Goal: Transaction & Acquisition: Obtain resource

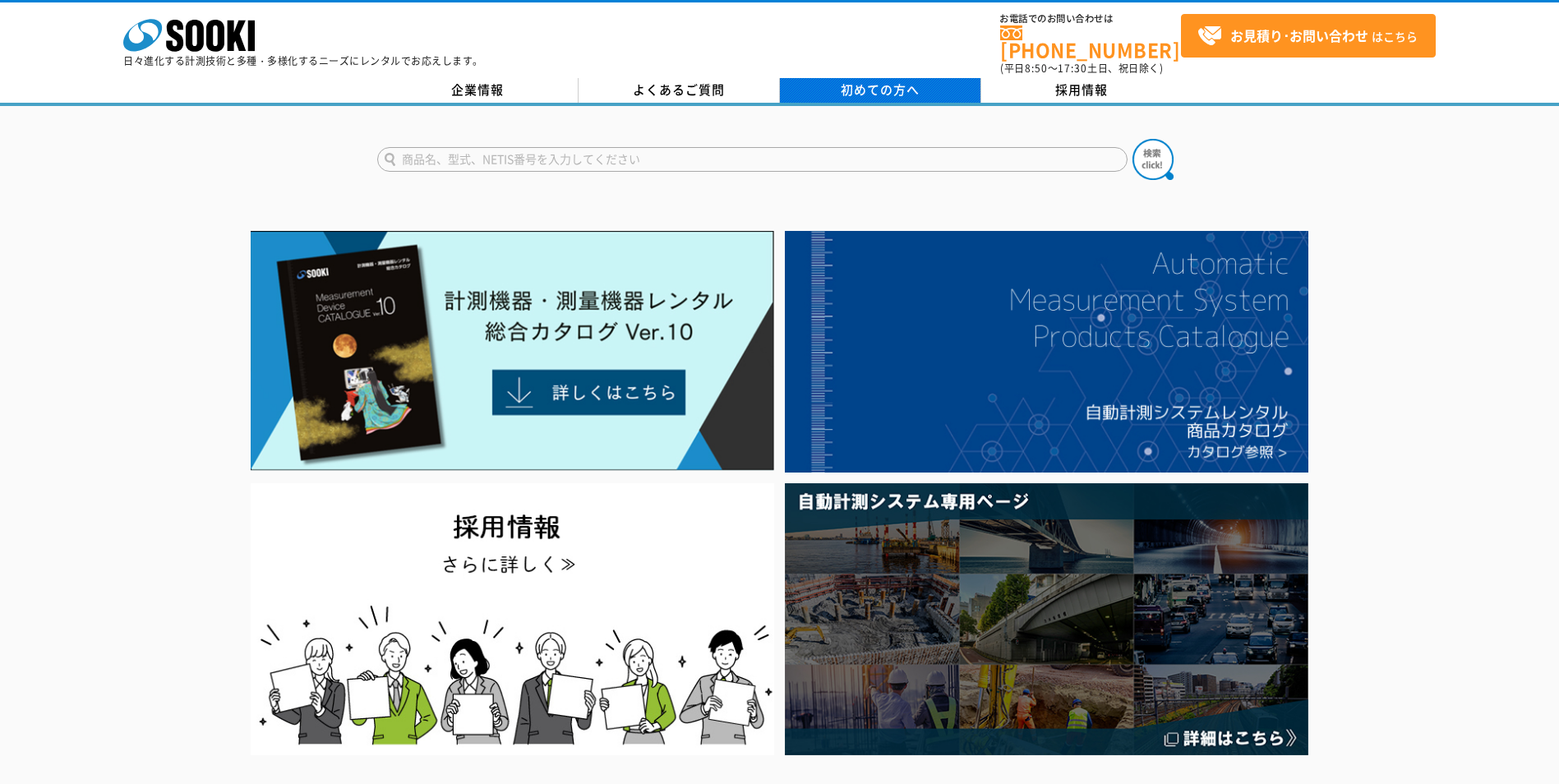
click at [887, 81] on span "初めての方へ" at bounding box center [880, 90] width 79 height 18
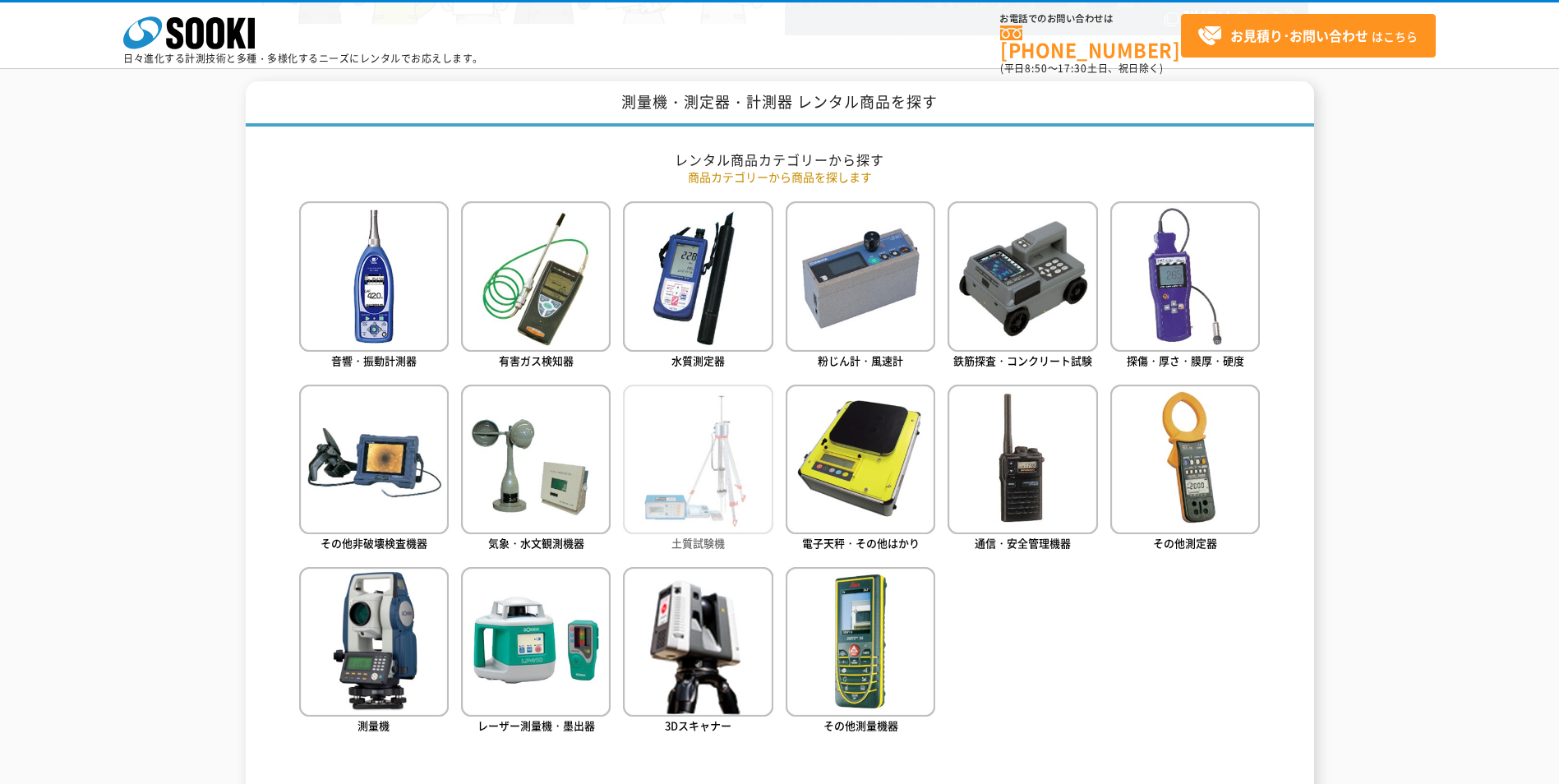
scroll to position [712, 0]
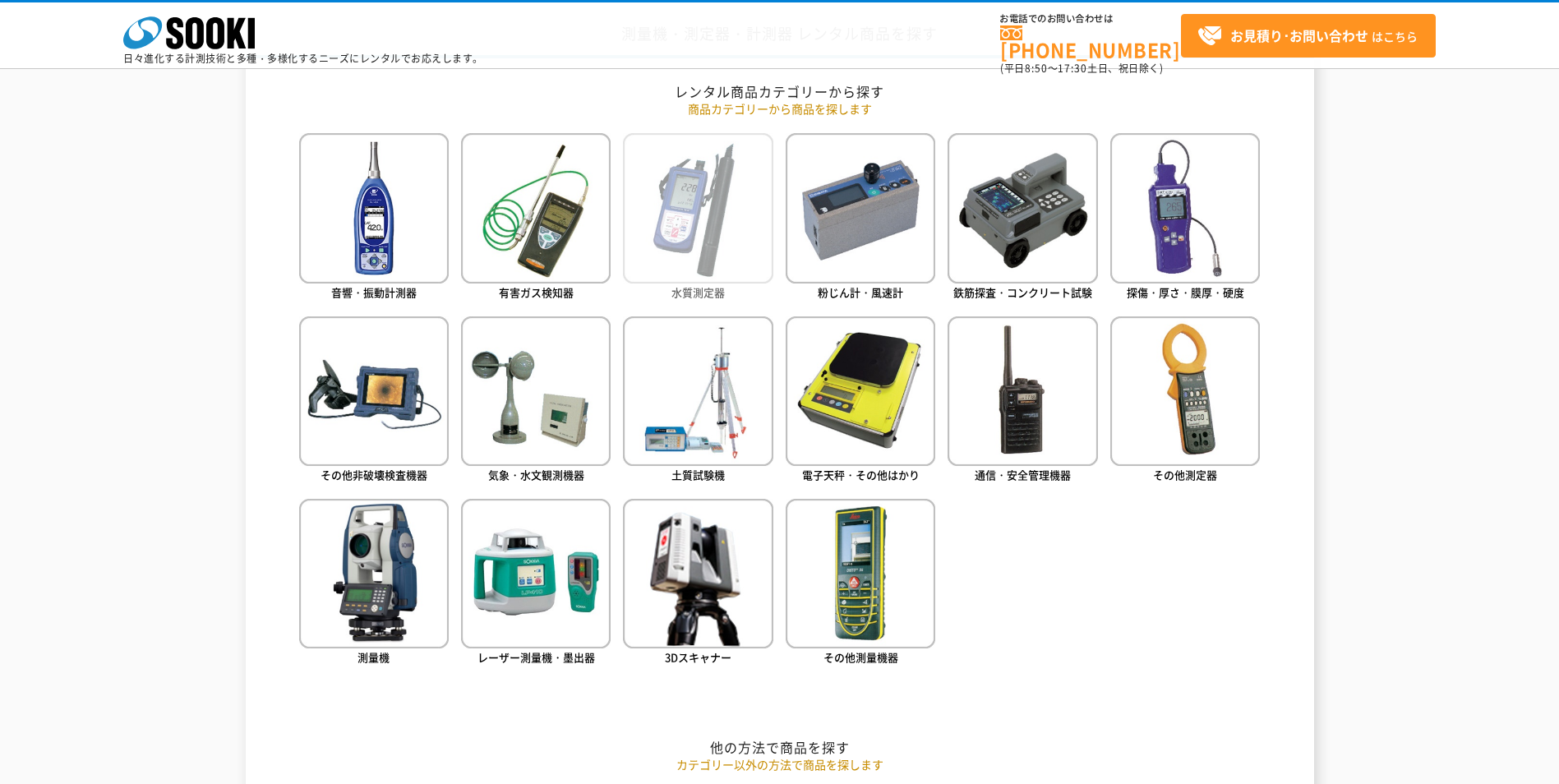
click at [708, 265] on img at bounding box center [697, 207] width 150 height 150
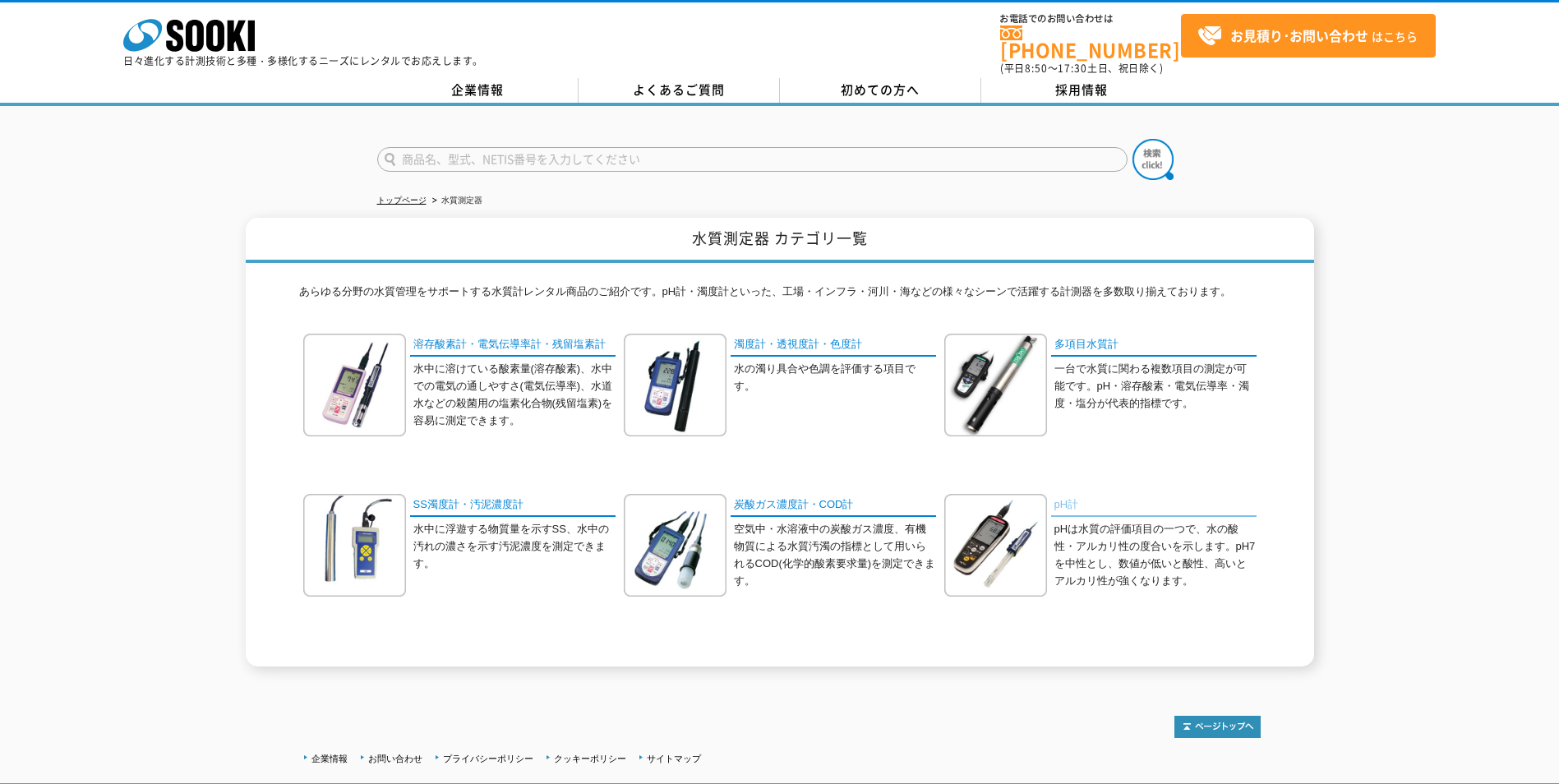
click at [1069, 498] on link "pH計" at bounding box center [1154, 506] width 206 height 24
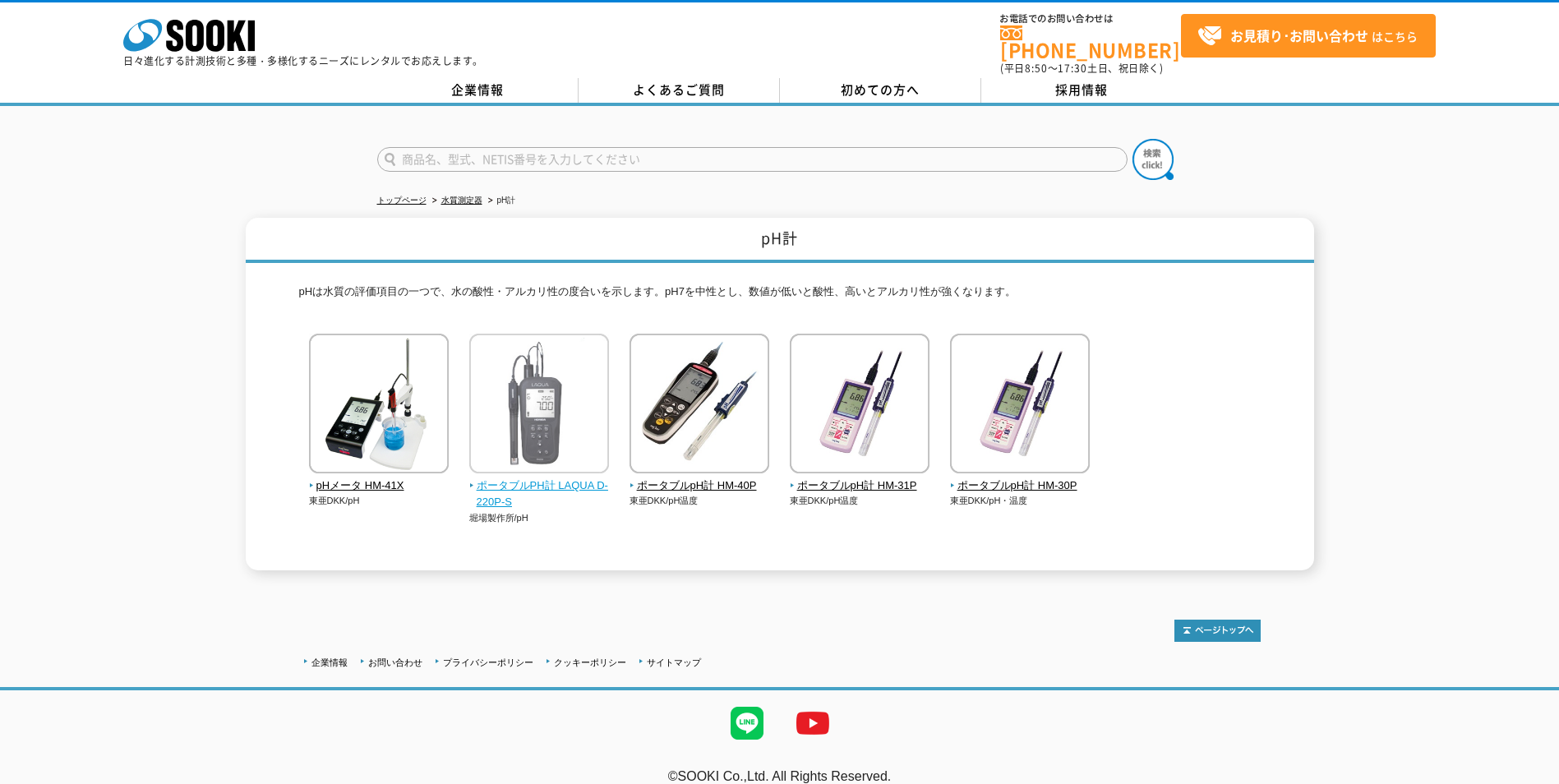
click at [522, 477] on span "ポータブルPH計 LAQUA D-220P-S" at bounding box center [539, 495] width 140 height 35
